Goal: Task Accomplishment & Management: Use online tool/utility

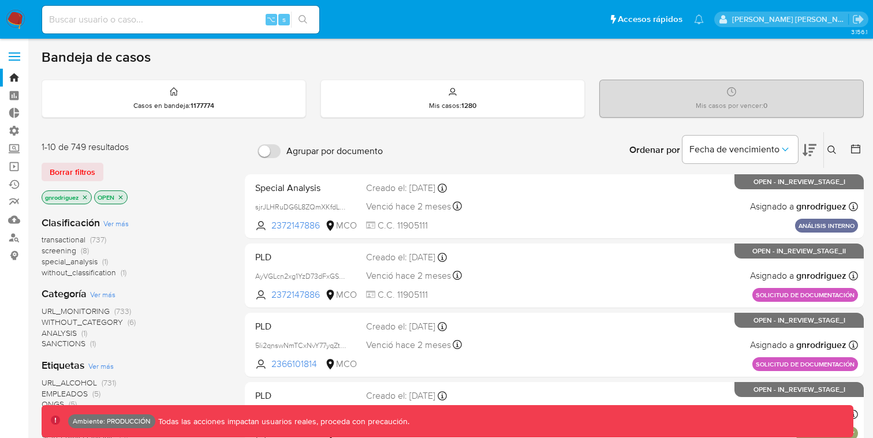
click at [20, 62] on label at bounding box center [14, 56] width 29 height 24
click at [0, 0] on input "checkbox" at bounding box center [0, 0] width 0 height 0
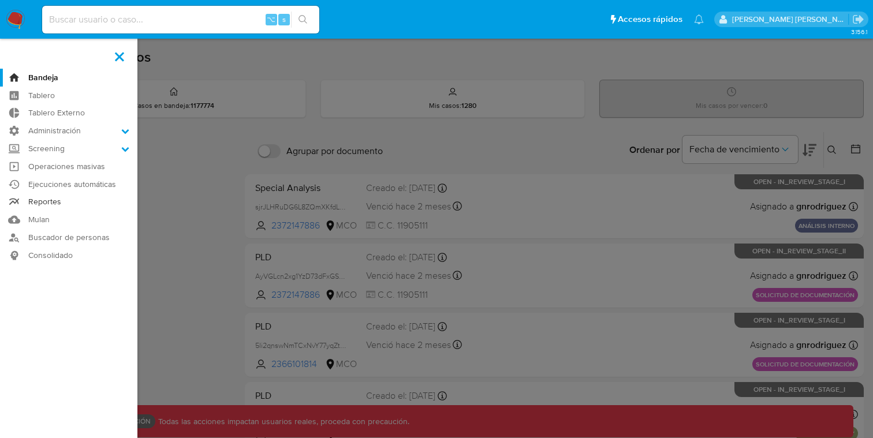
click at [50, 204] on link "Reportes" at bounding box center [68, 202] width 137 height 18
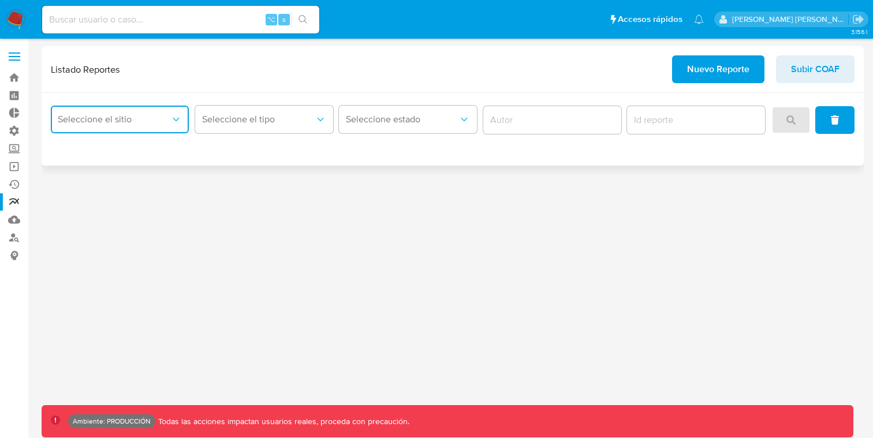
click at [170, 120] on icon "site_id" at bounding box center [176, 120] width 12 height 12
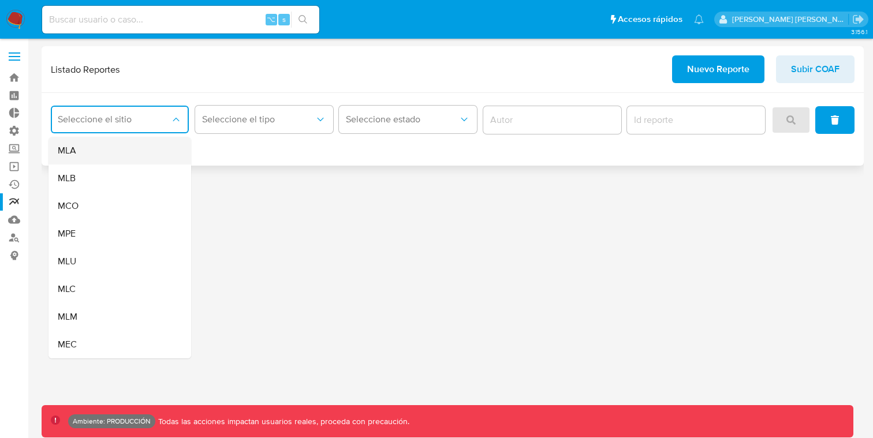
click at [133, 154] on div "MLA" at bounding box center [116, 151] width 117 height 28
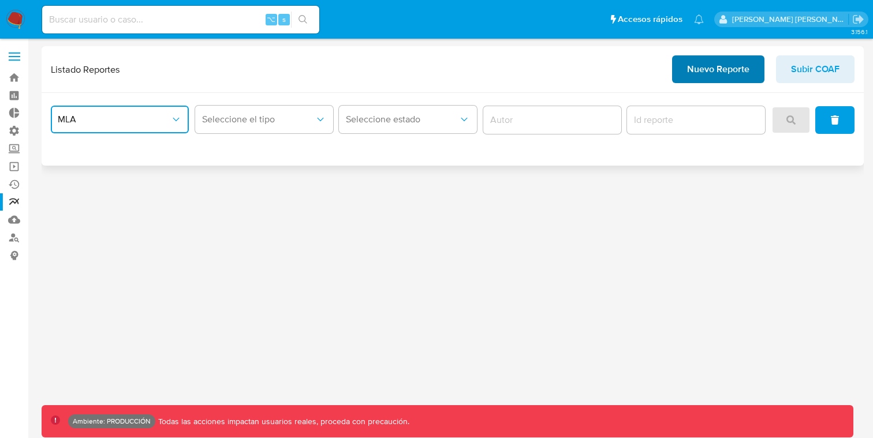
click at [712, 66] on span "Nuevo Reporte" at bounding box center [718, 69] width 62 height 25
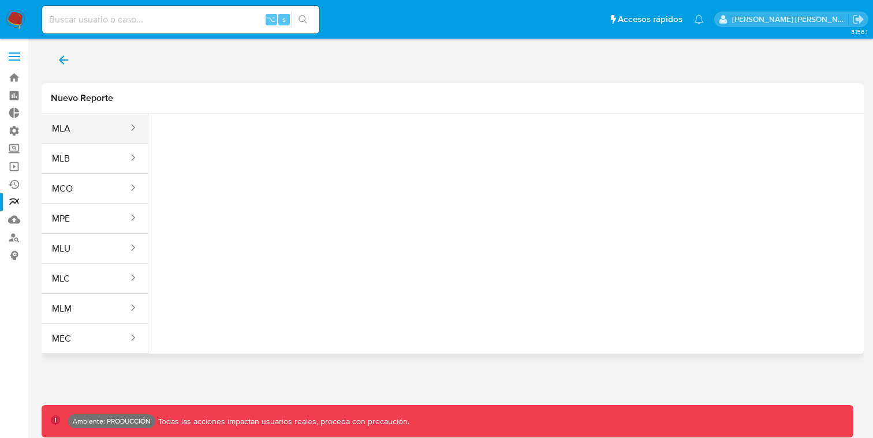
click at [128, 134] on div "sites" at bounding box center [129, 128] width 18 height 13
click at [122, 125] on div "sites" at bounding box center [129, 128] width 18 height 13
